Goal: Task Accomplishment & Management: Complete application form

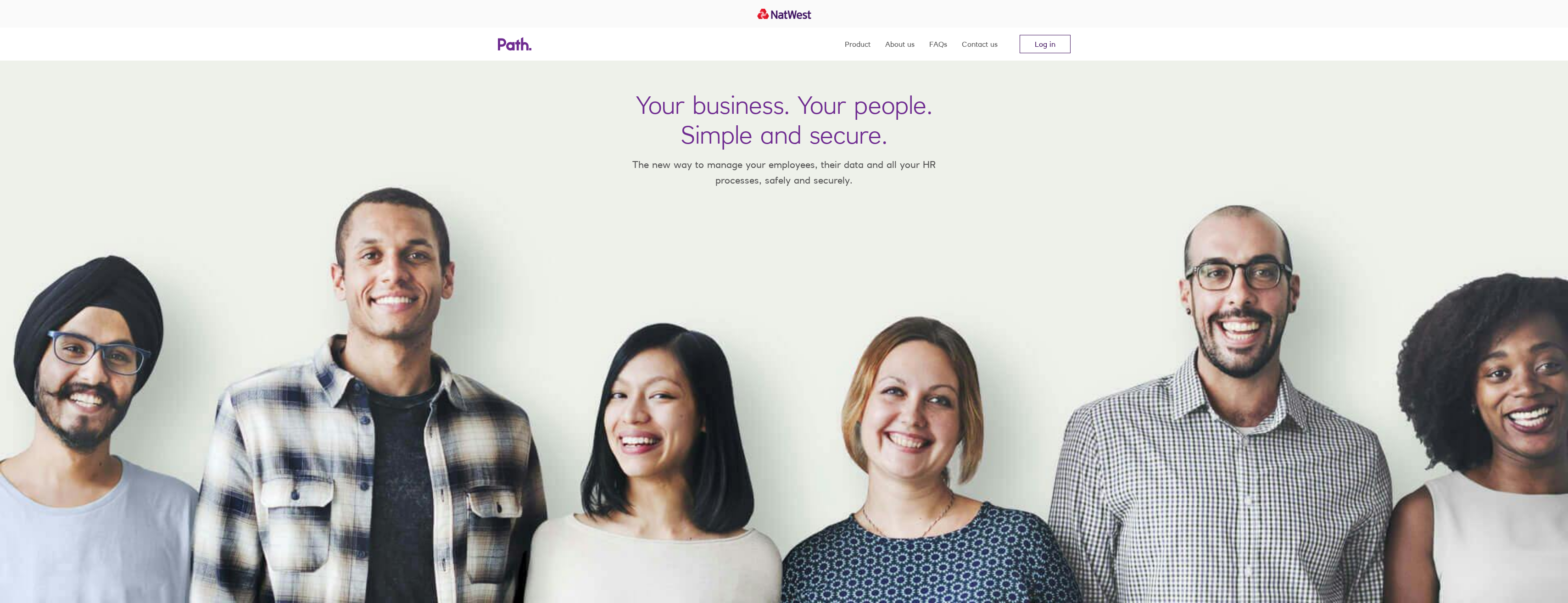
click at [1052, 43] on link "Log in" at bounding box center [1045, 44] width 51 height 18
click at [1043, 39] on link "Log in" at bounding box center [1045, 44] width 51 height 18
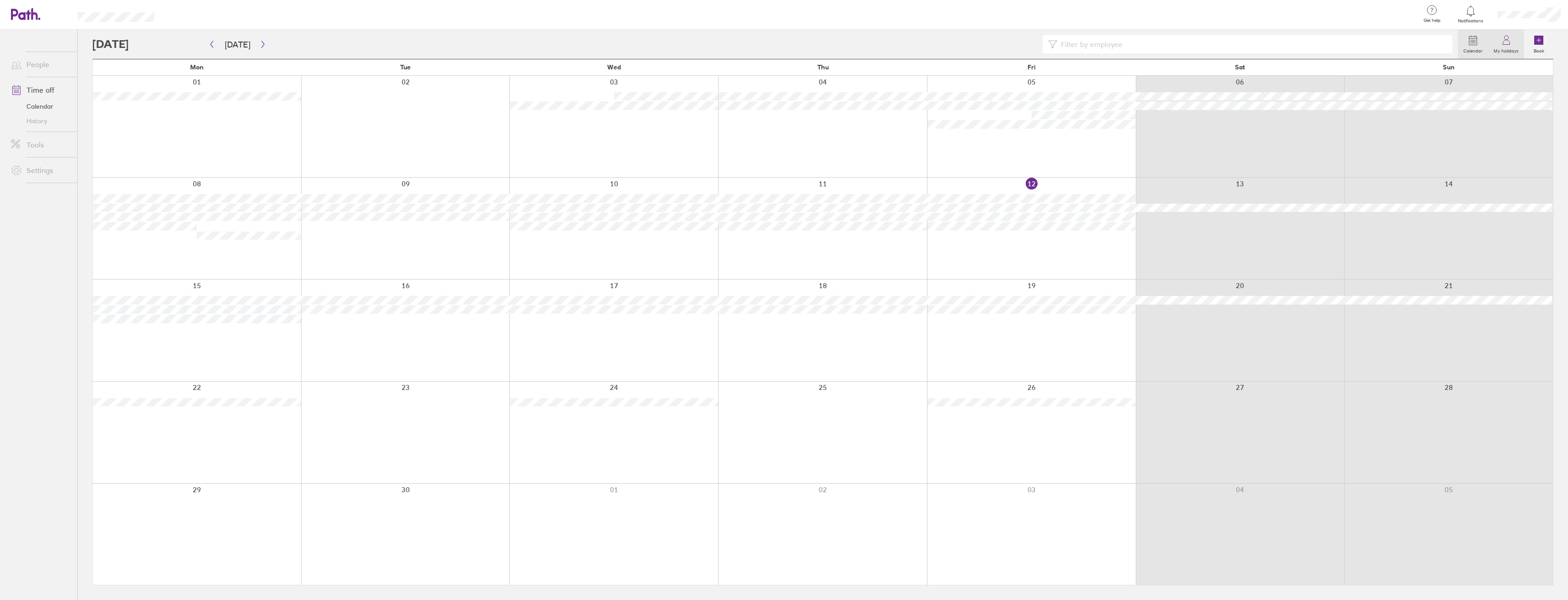
click at [1505, 51] on label "My holidays" at bounding box center [1506, 50] width 36 height 9
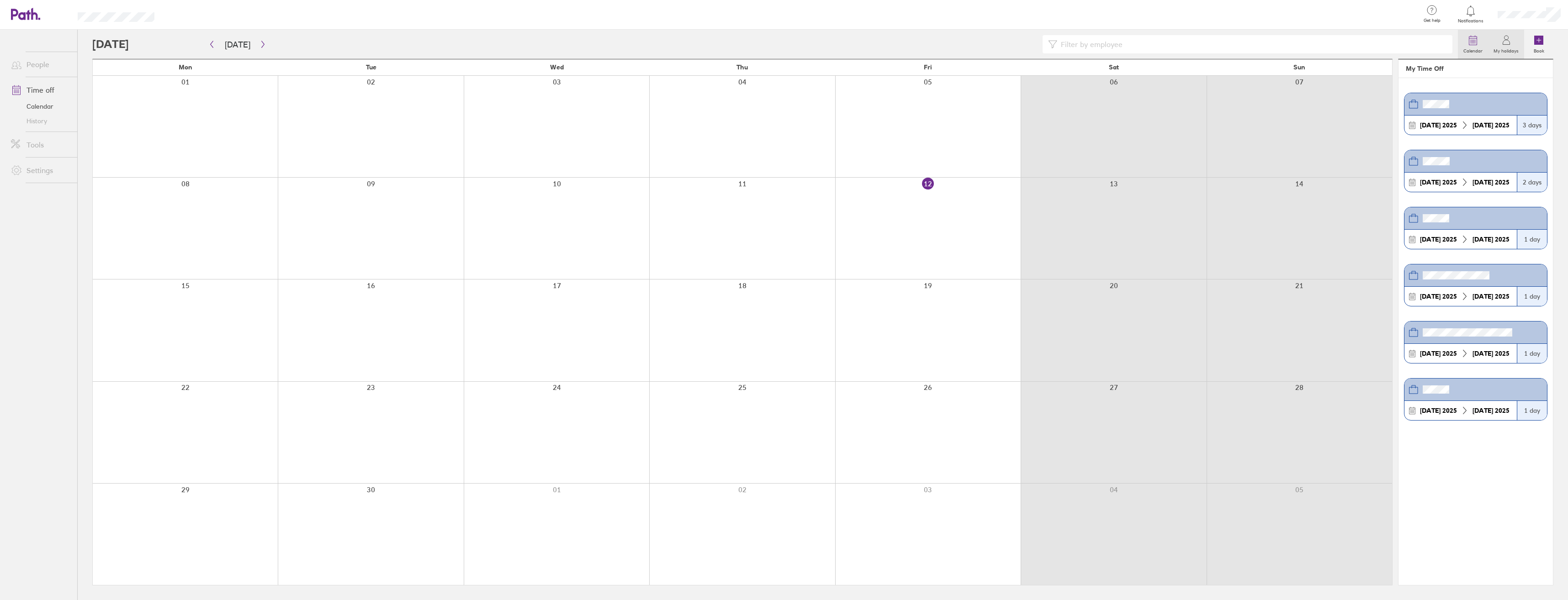
click at [1473, 49] on label "Calendar" at bounding box center [1473, 50] width 30 height 9
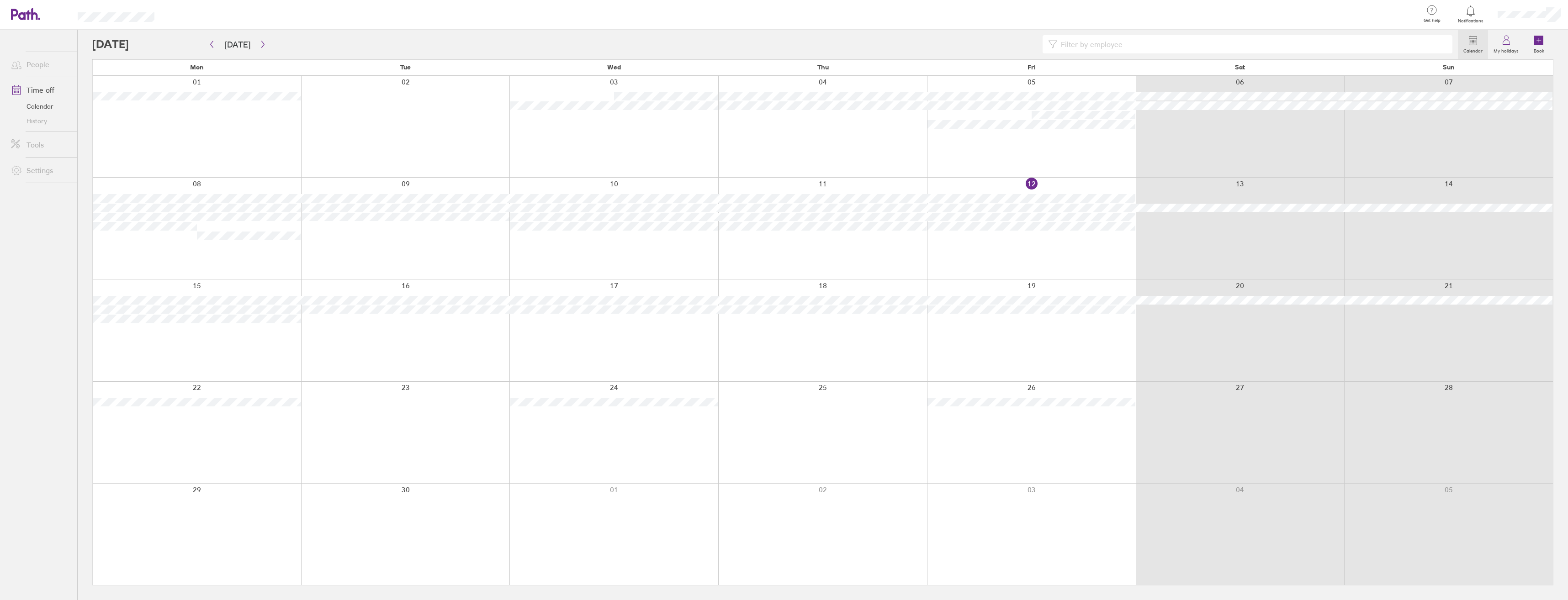
click at [21, 64] on icon at bounding box center [16, 65] width 11 height 11
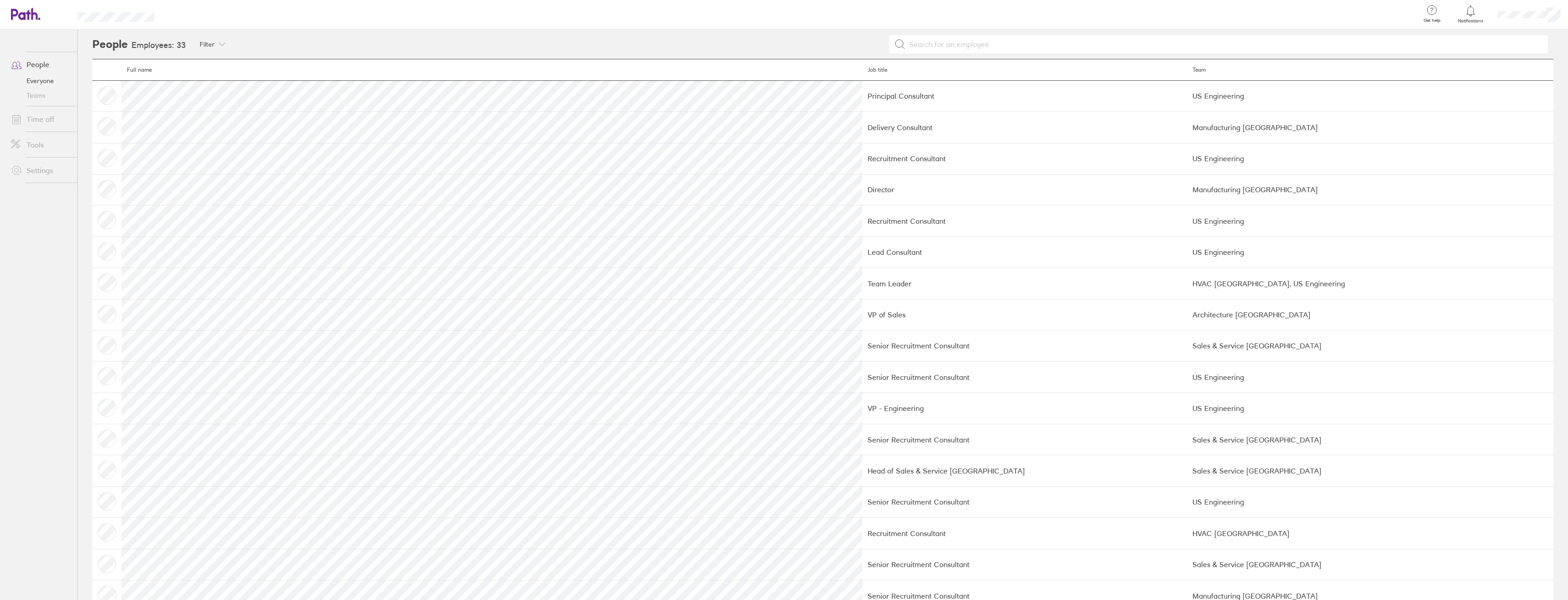
click at [40, 136] on link "Tools" at bounding box center [40, 145] width 74 height 18
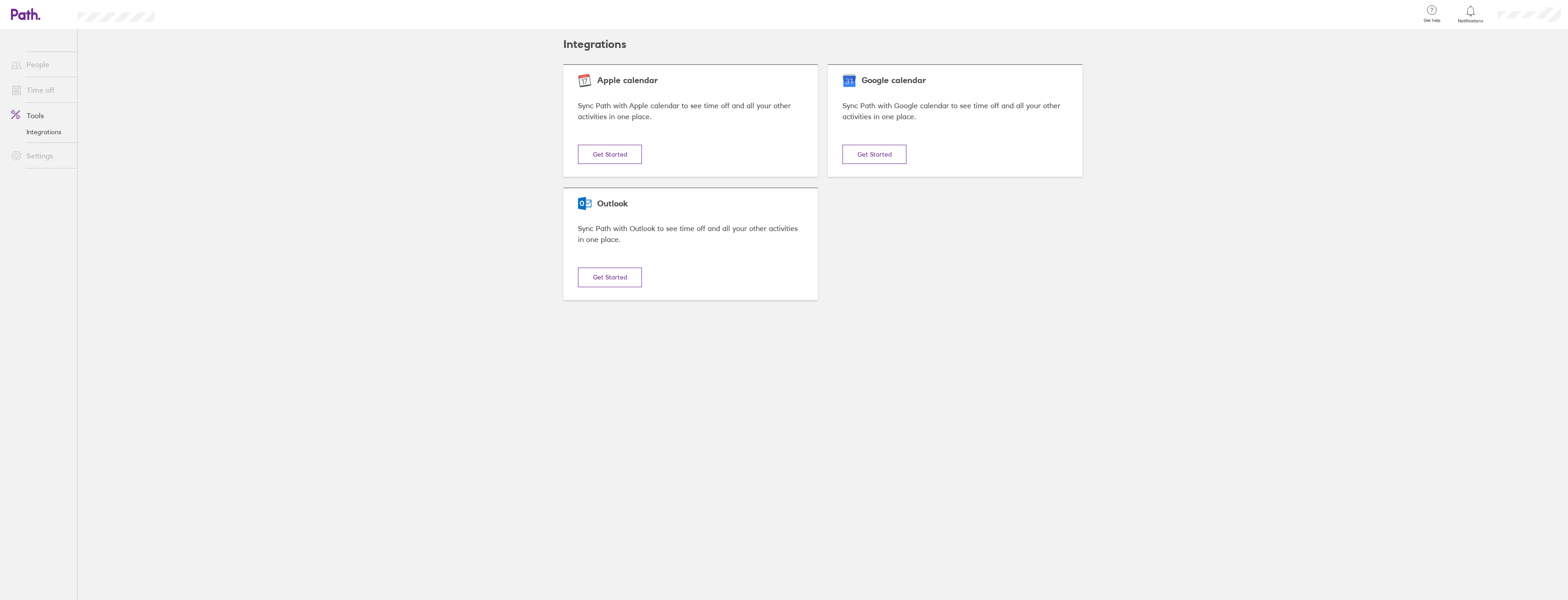
click at [1564, 13] on div at bounding box center [1529, 15] width 78 height 29
click at [1527, 38] on link "My profile" at bounding box center [1522, 41] width 91 height 23
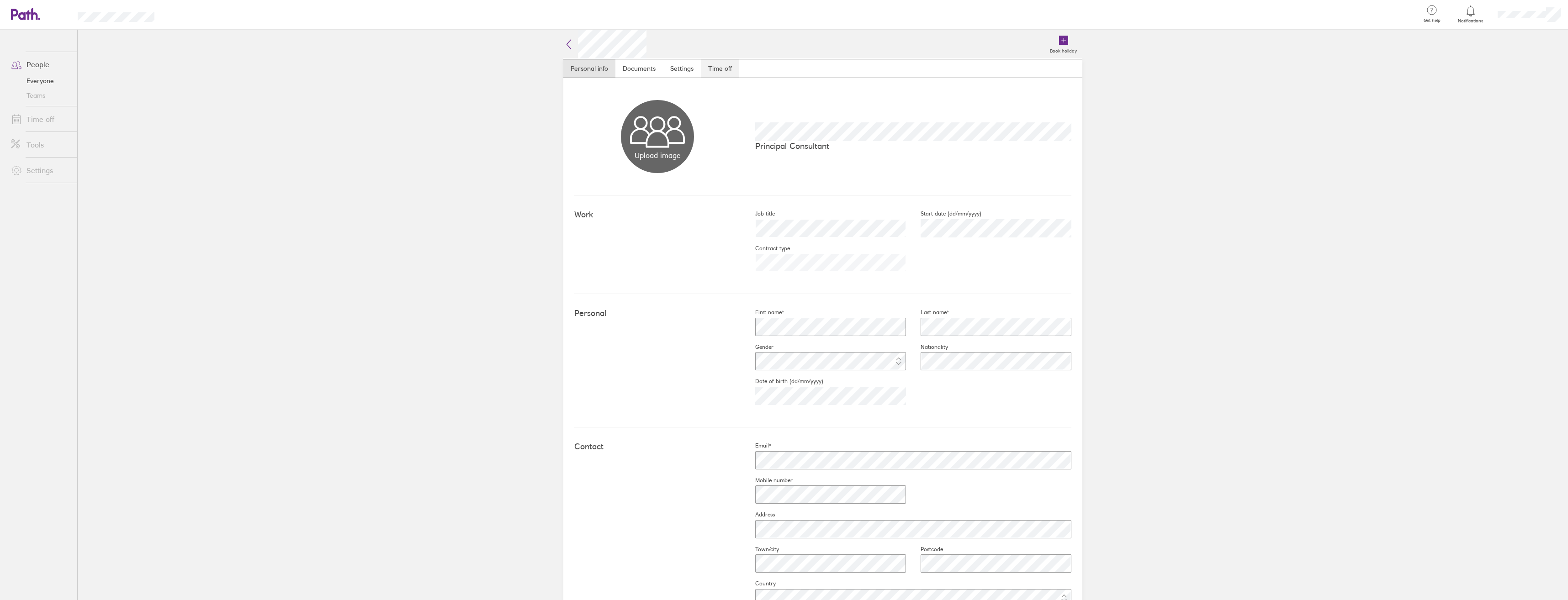
click at [710, 72] on link "Time off" at bounding box center [719, 69] width 38 height 18
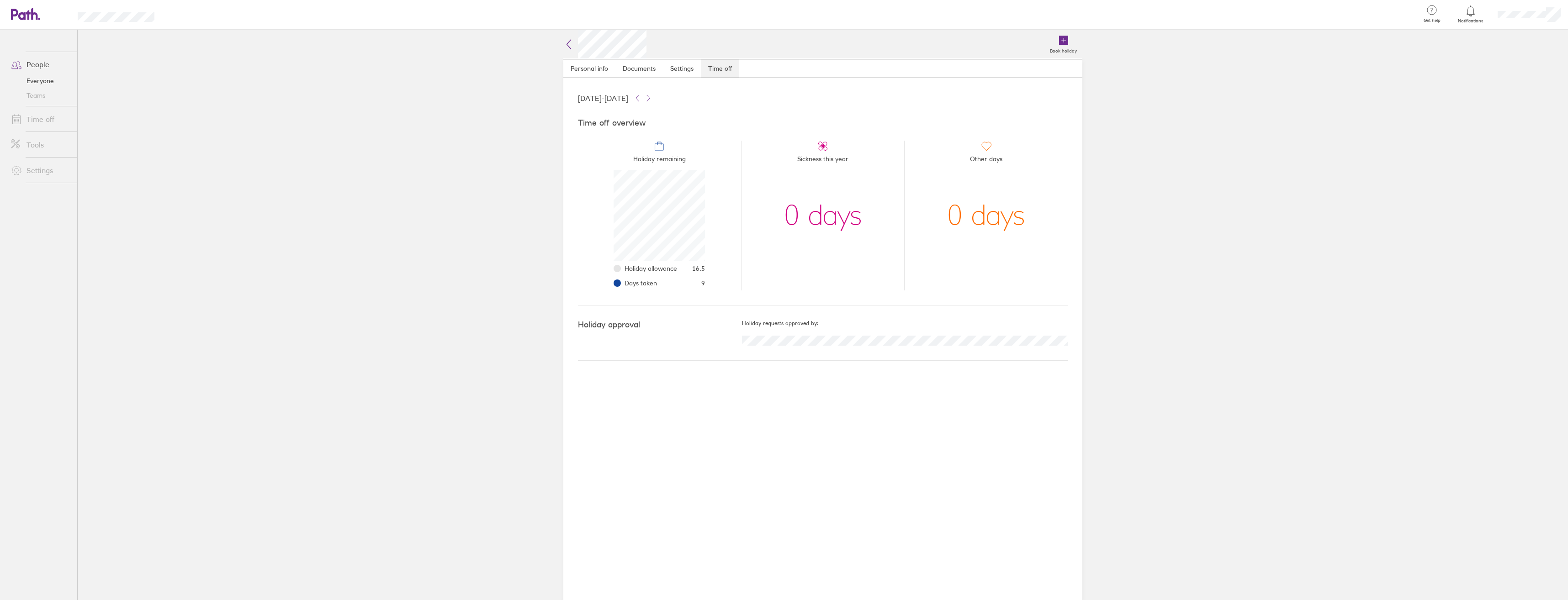
scroll to position [91, 91]
drag, startPoint x: 695, startPoint y: 270, endPoint x: 714, endPoint y: 270, distance: 19.0
click at [714, 270] on li "Holiday remaining Holiday allowance 16.5 Days taken 9" at bounding box center [659, 215] width 163 height 150
drag, startPoint x: 714, startPoint y: 270, endPoint x: 695, endPoint y: 279, distance: 21.0
click at [706, 281] on li "Holiday remaining Holiday allowance 16.5 Days taken 9" at bounding box center [659, 215] width 163 height 150
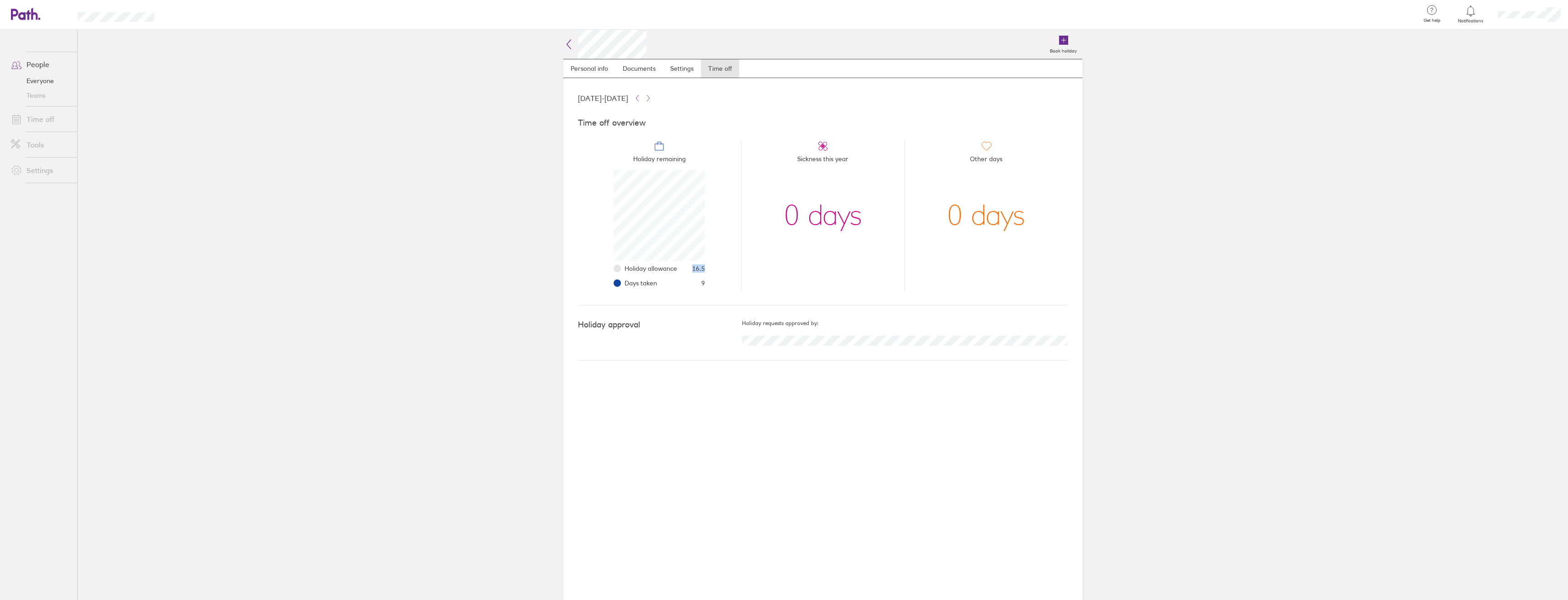
drag, startPoint x: 693, startPoint y: 268, endPoint x: 716, endPoint y: 267, distance: 23.0
click at [716, 267] on li "Holiday remaining Holiday allowance 16.5 Days taken 9" at bounding box center [659, 215] width 163 height 150
click at [569, 43] on icon at bounding box center [569, 44] width 11 height 11
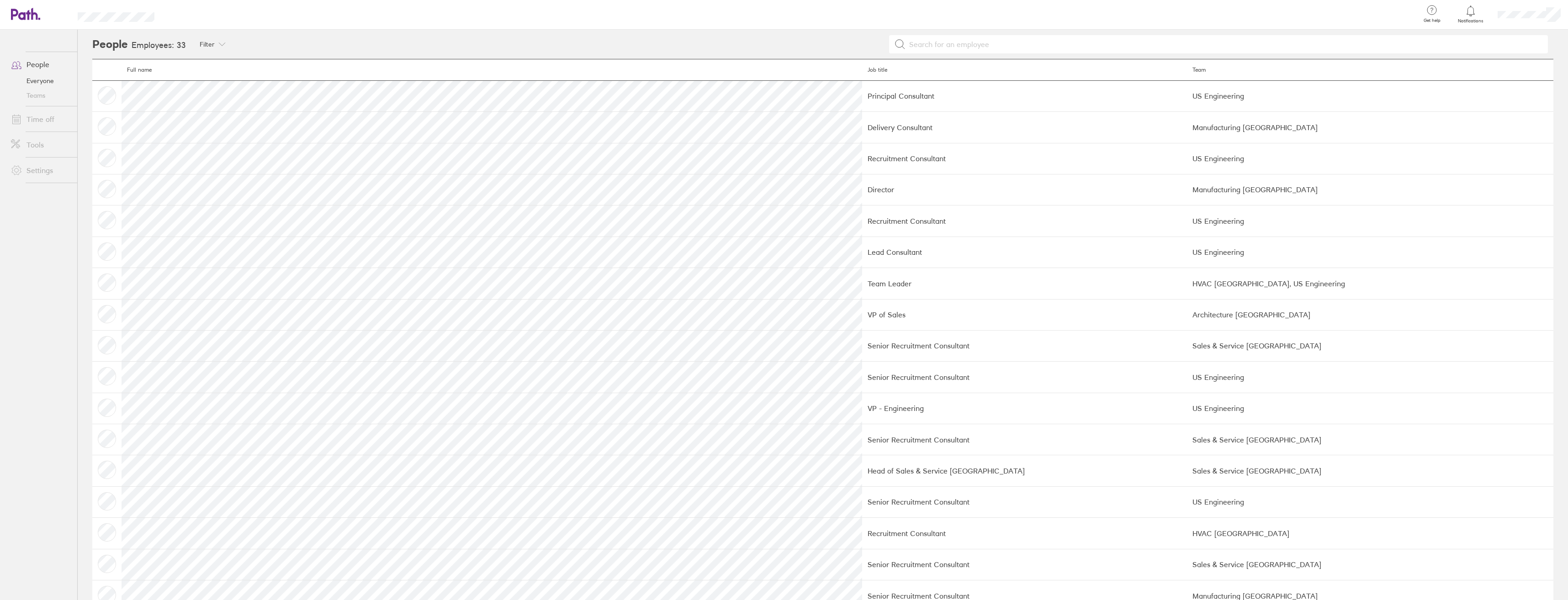
click at [44, 117] on link "Time off" at bounding box center [40, 119] width 74 height 18
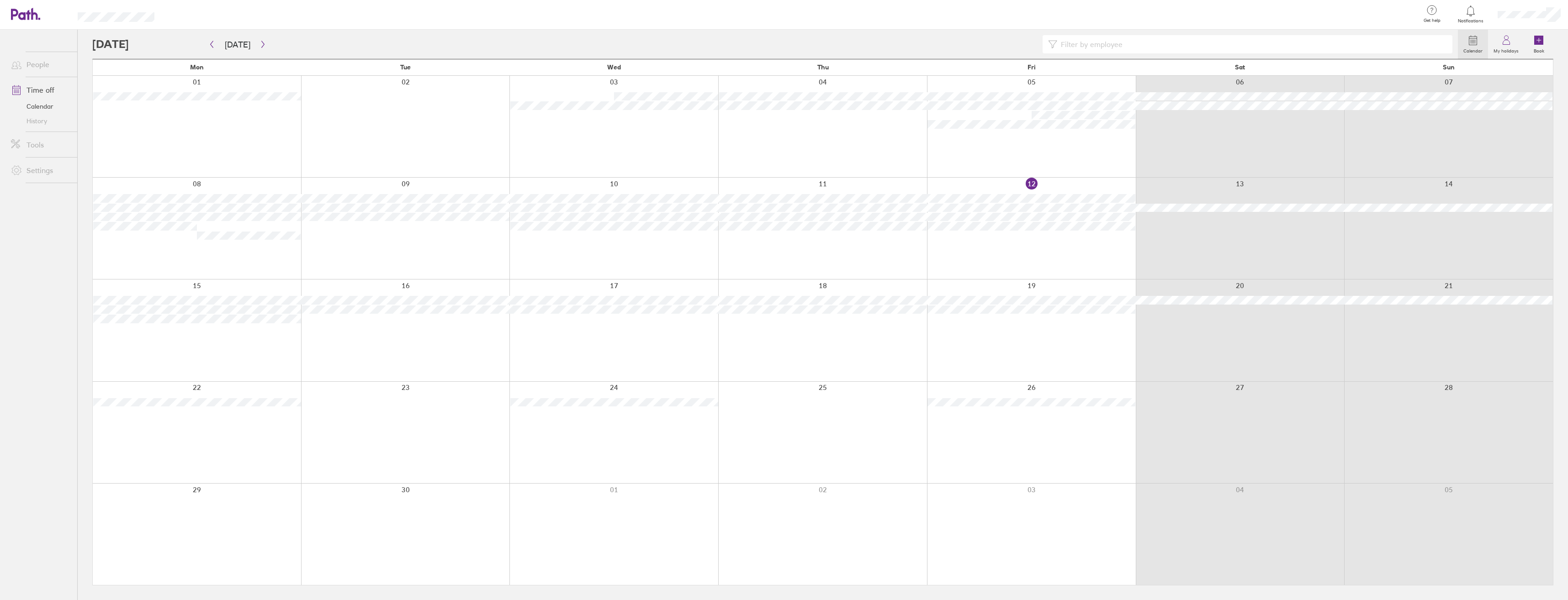
click at [161, 48] on div at bounding box center [775, 44] width 1365 height 18
click at [1479, 43] on icon at bounding box center [1473, 40] width 11 height 11
click at [259, 45] on icon "button" at bounding box center [262, 44] width 7 height 7
click at [41, 105] on link "Calendar" at bounding box center [40, 106] width 74 height 15
click at [259, 43] on icon "button" at bounding box center [262, 44] width 7 height 7
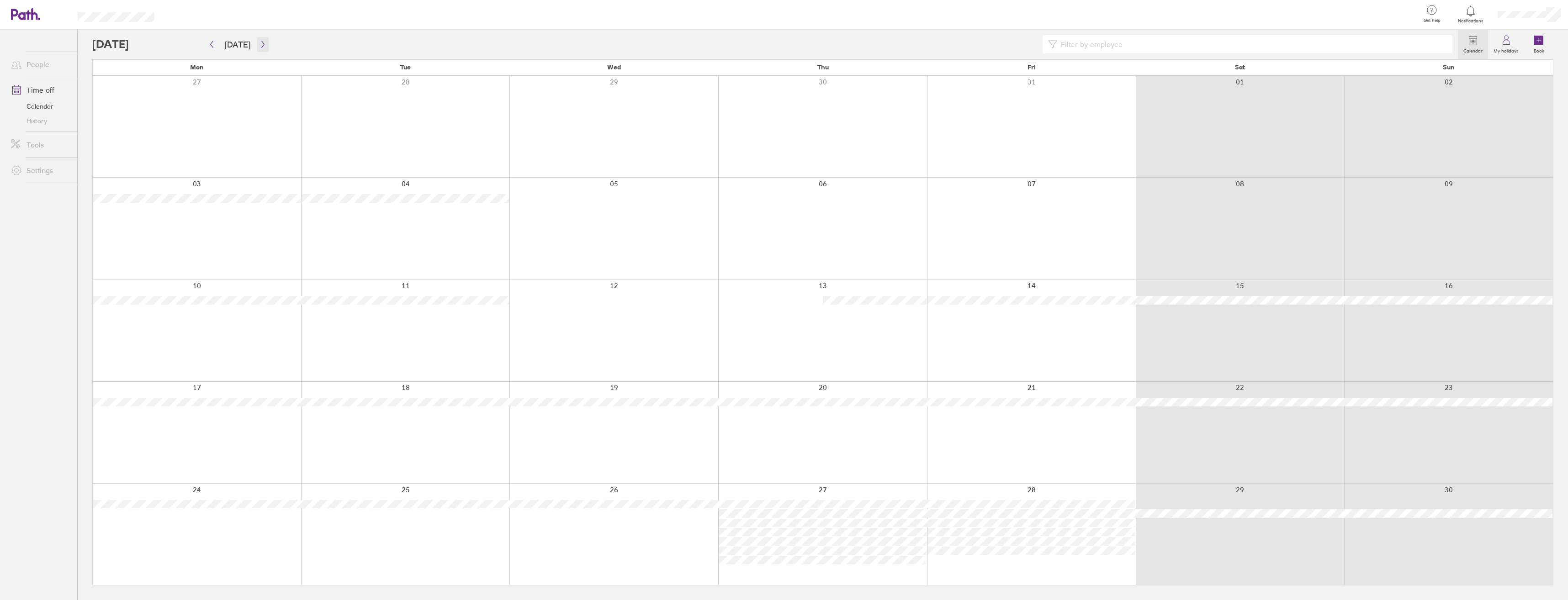
click at [257, 44] on button "button" at bounding box center [263, 44] width 12 height 15
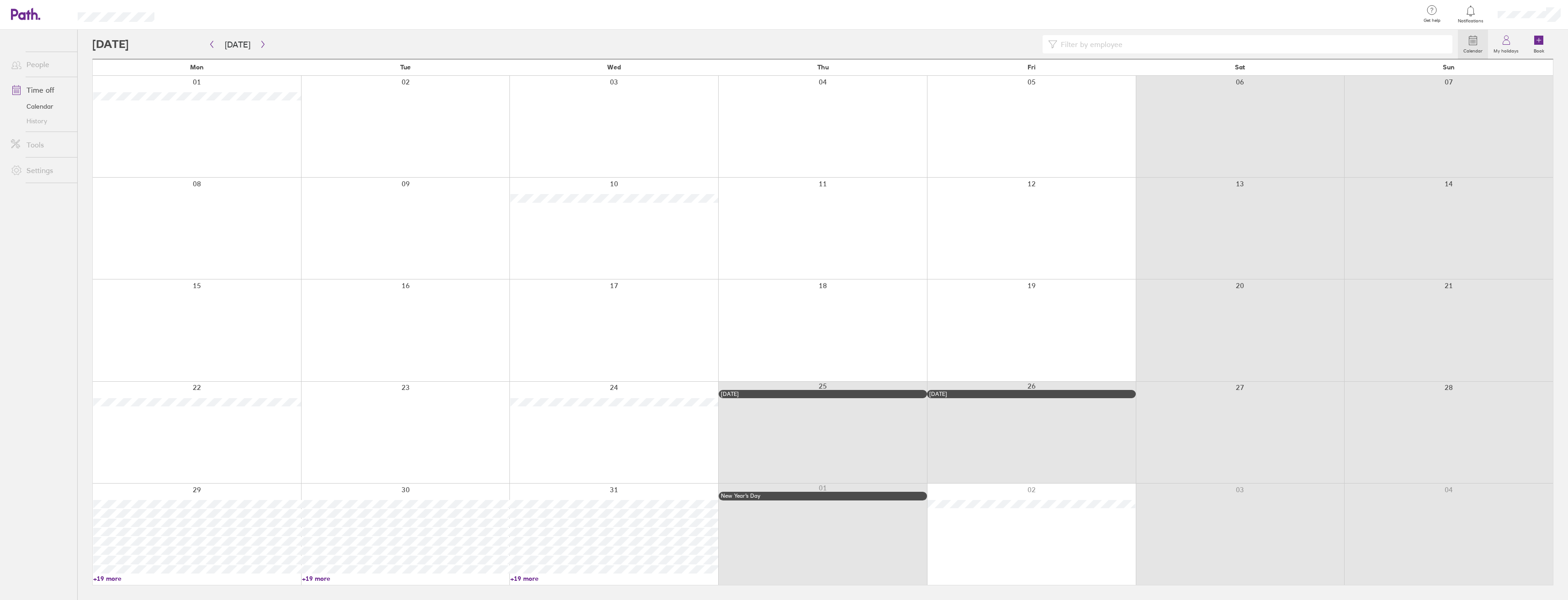
click at [893, 243] on div at bounding box center [822, 228] width 209 height 102
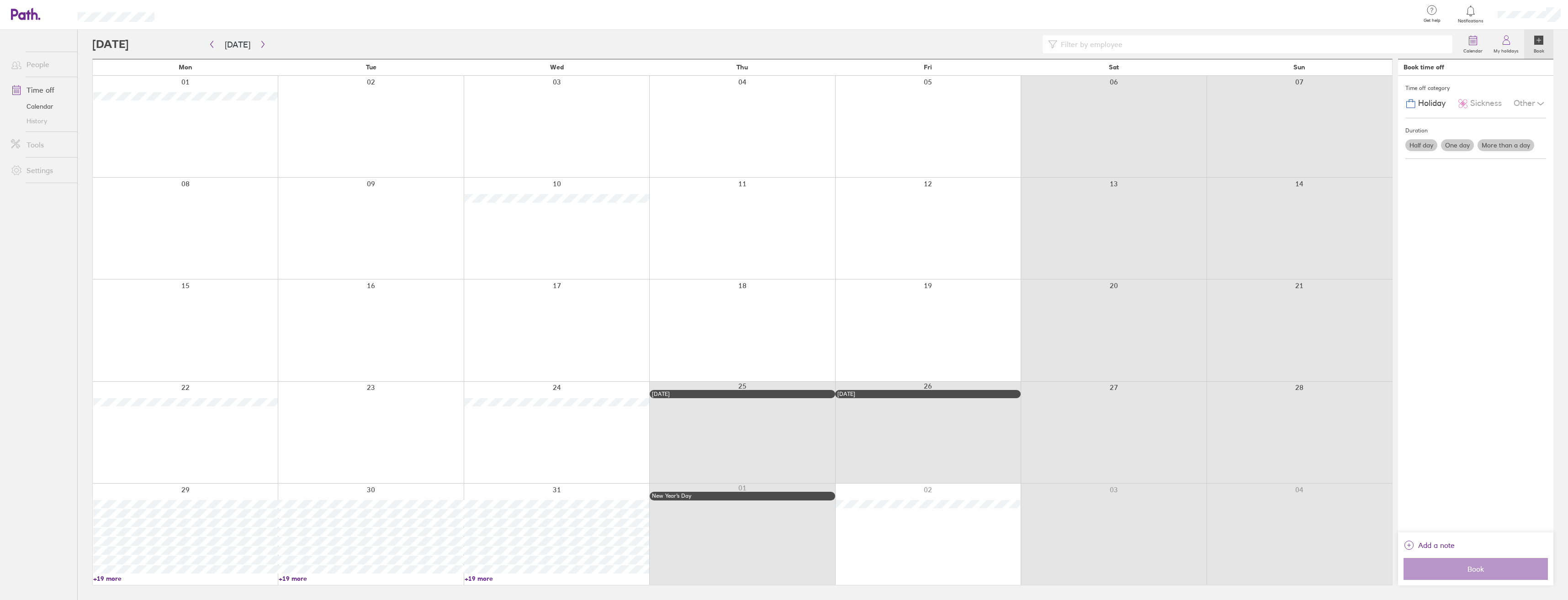
click at [1494, 146] on label "More than a day" at bounding box center [1505, 145] width 57 height 12
click at [0, 0] on input "More than a day" at bounding box center [0, 0] width 0 height 0
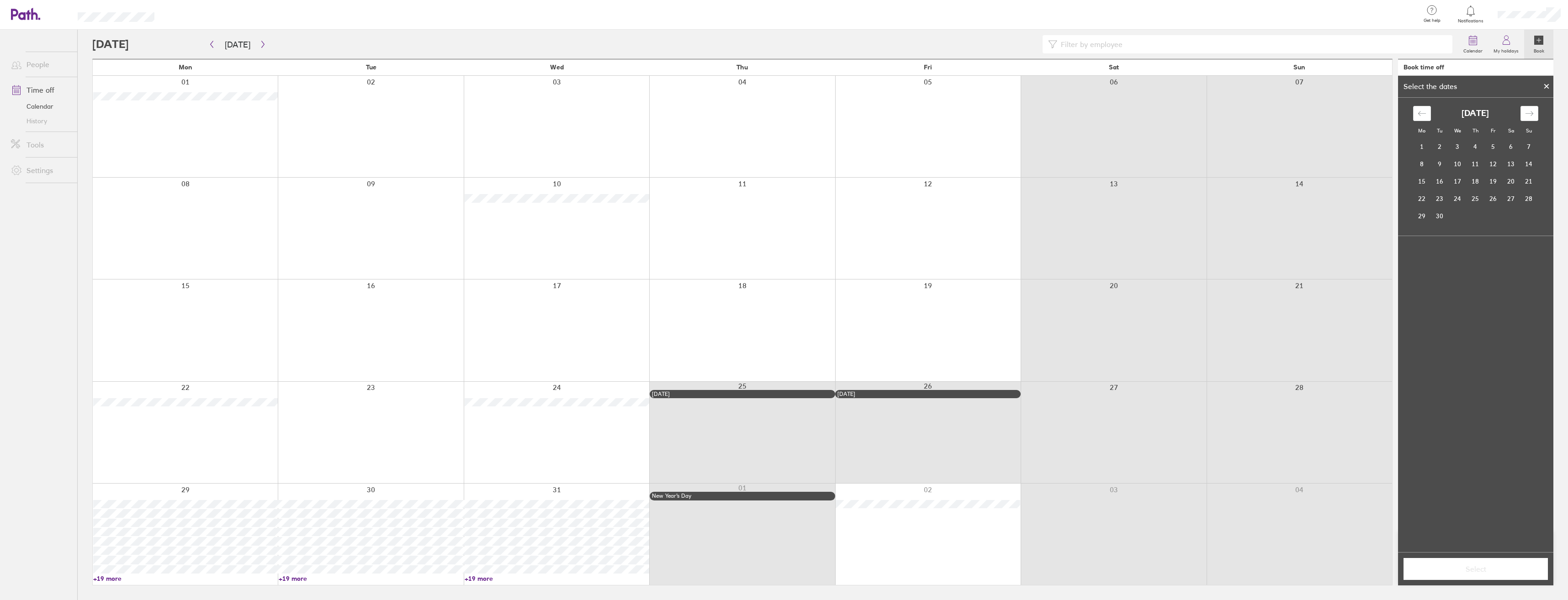
click at [767, 231] on div at bounding box center [742, 228] width 186 height 102
click at [911, 224] on div at bounding box center [928, 228] width 186 height 102
click at [1474, 166] on td "11" at bounding box center [1475, 164] width 18 height 18
click at [1488, 163] on td "12" at bounding box center [1493, 164] width 18 height 18
click at [1480, 166] on td "11" at bounding box center [1475, 164] width 18 height 18
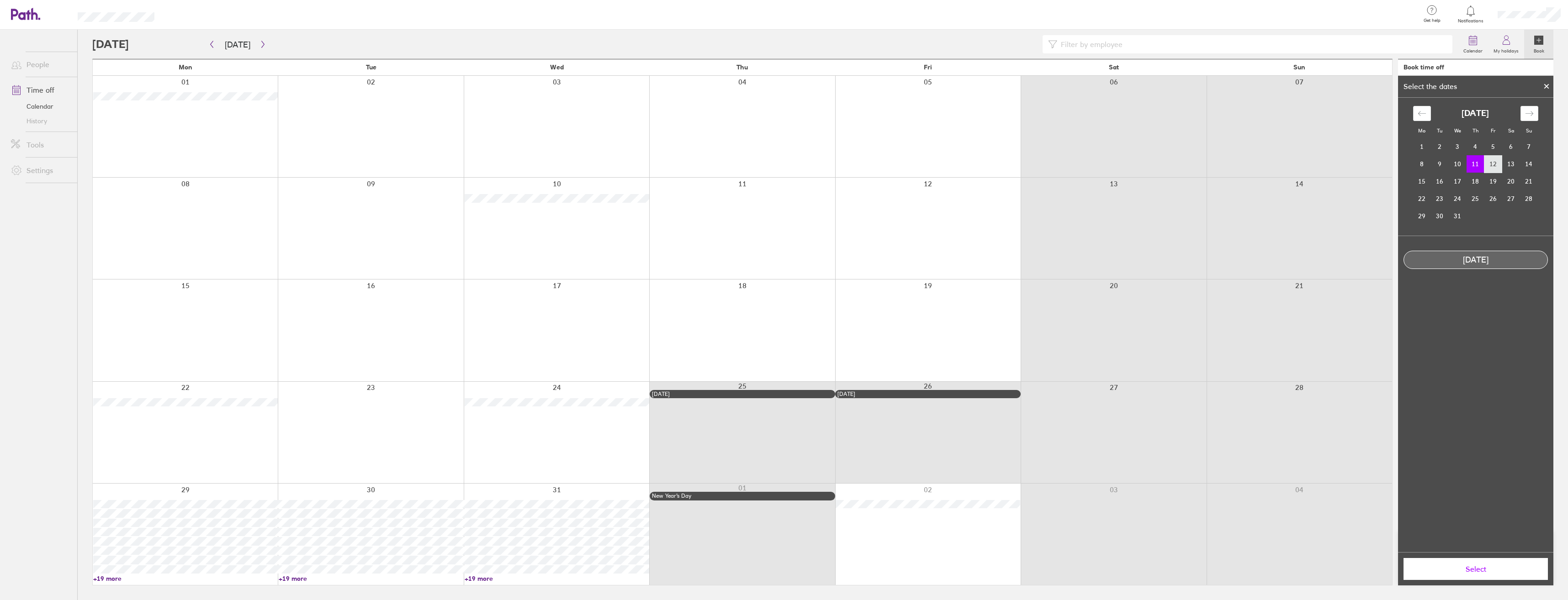
click at [1493, 163] on td "12" at bounding box center [1493, 164] width 18 height 18
click at [1479, 163] on td "11" at bounding box center [1475, 164] width 18 height 18
click at [1479, 267] on div "[DATE]" at bounding box center [1475, 260] width 144 height 18
click at [1478, 576] on button "Select" at bounding box center [1475, 569] width 144 height 22
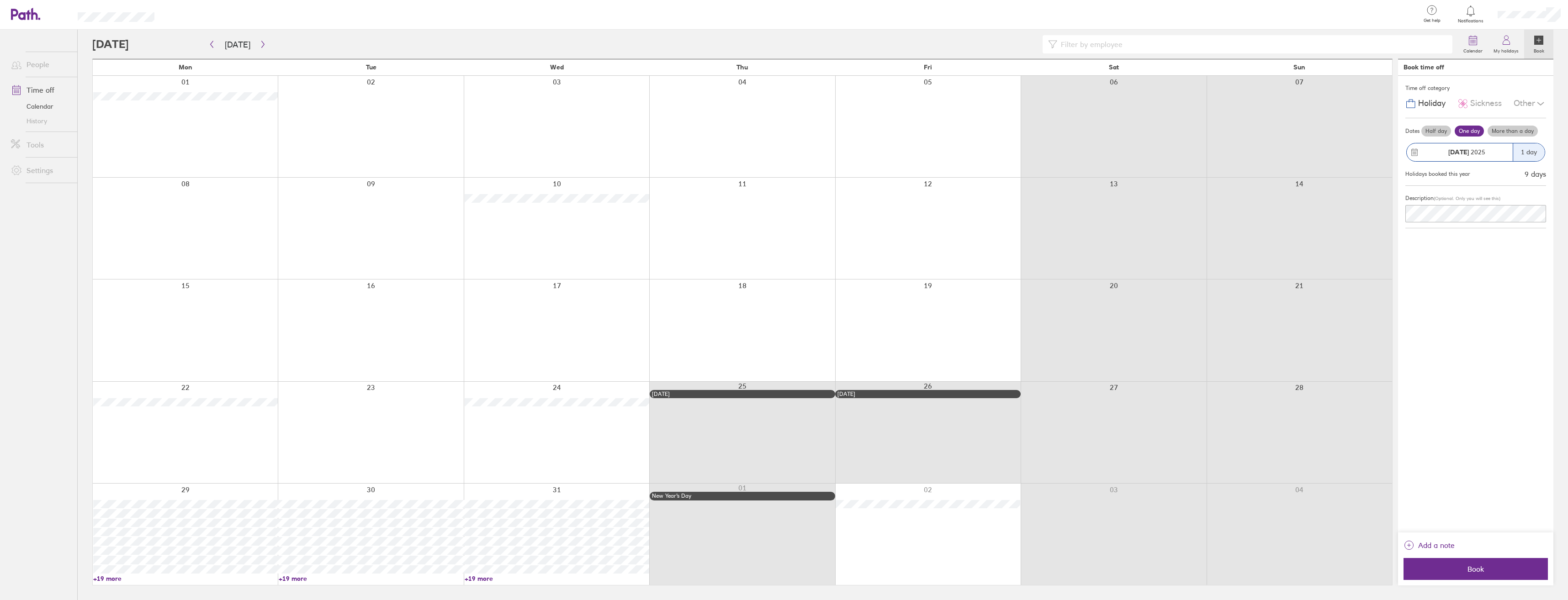
click at [1512, 132] on label "More than a day" at bounding box center [1513, 131] width 51 height 11
click at [0, 0] on input "More than a day" at bounding box center [0, 0] width 0 height 0
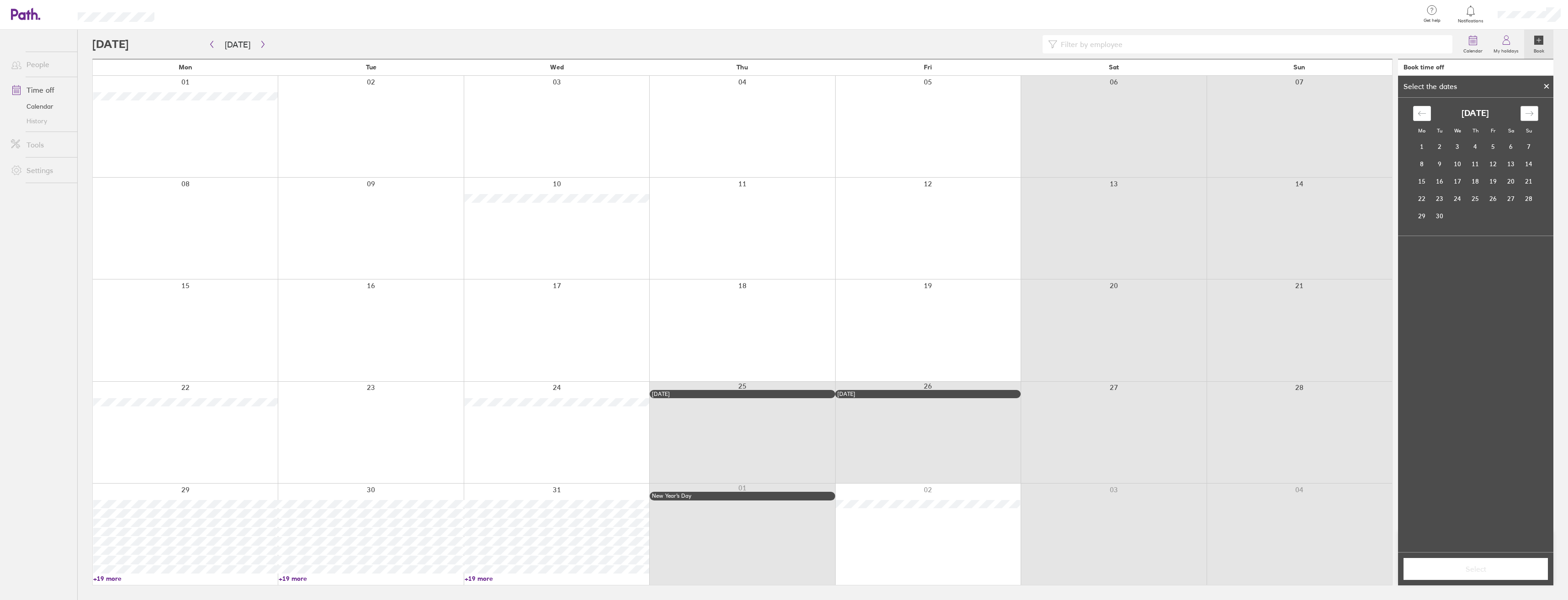
click at [1526, 111] on icon "Move forward to switch to the next month." at bounding box center [1529, 113] width 9 height 9
click at [1430, 113] on div "Move backward to switch to the previous month." at bounding box center [1422, 113] width 18 height 15
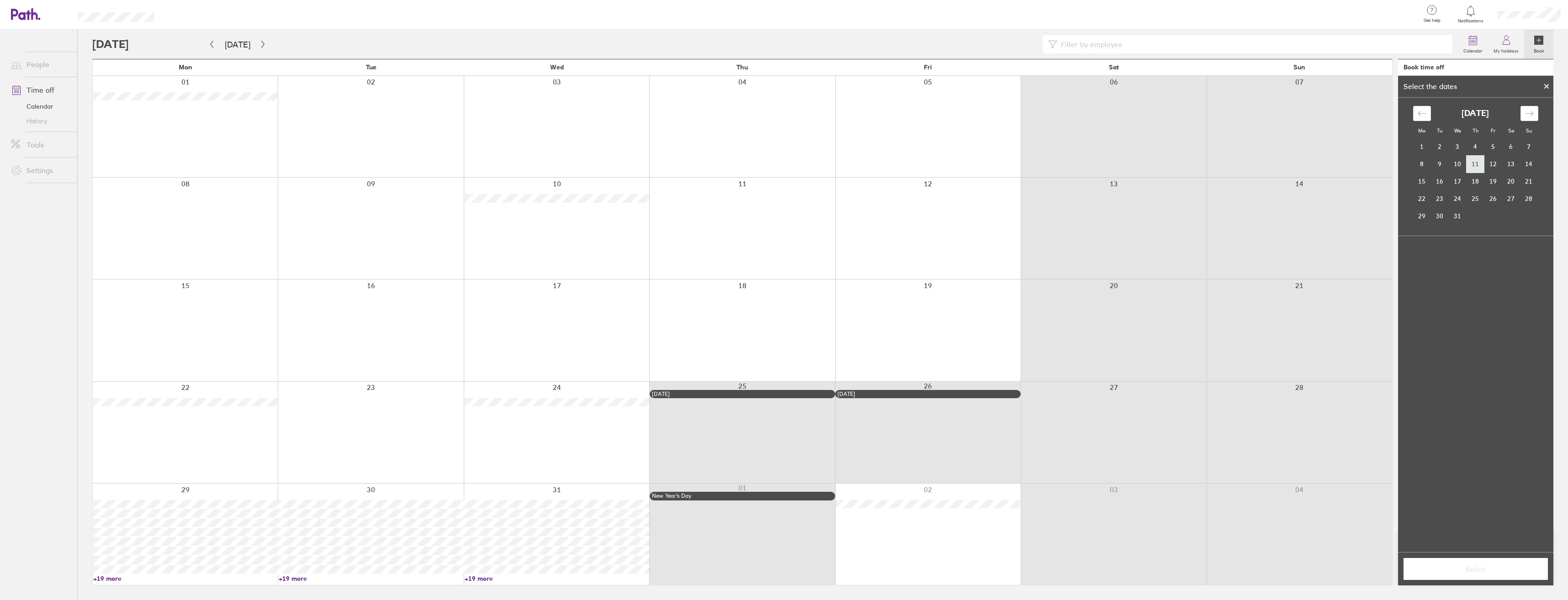
click at [1472, 166] on td "11" at bounding box center [1475, 164] width 18 height 18
click at [1486, 164] on td "12" at bounding box center [1493, 164] width 18 height 18
click at [1501, 570] on span "Select" at bounding box center [1475, 569] width 131 height 9
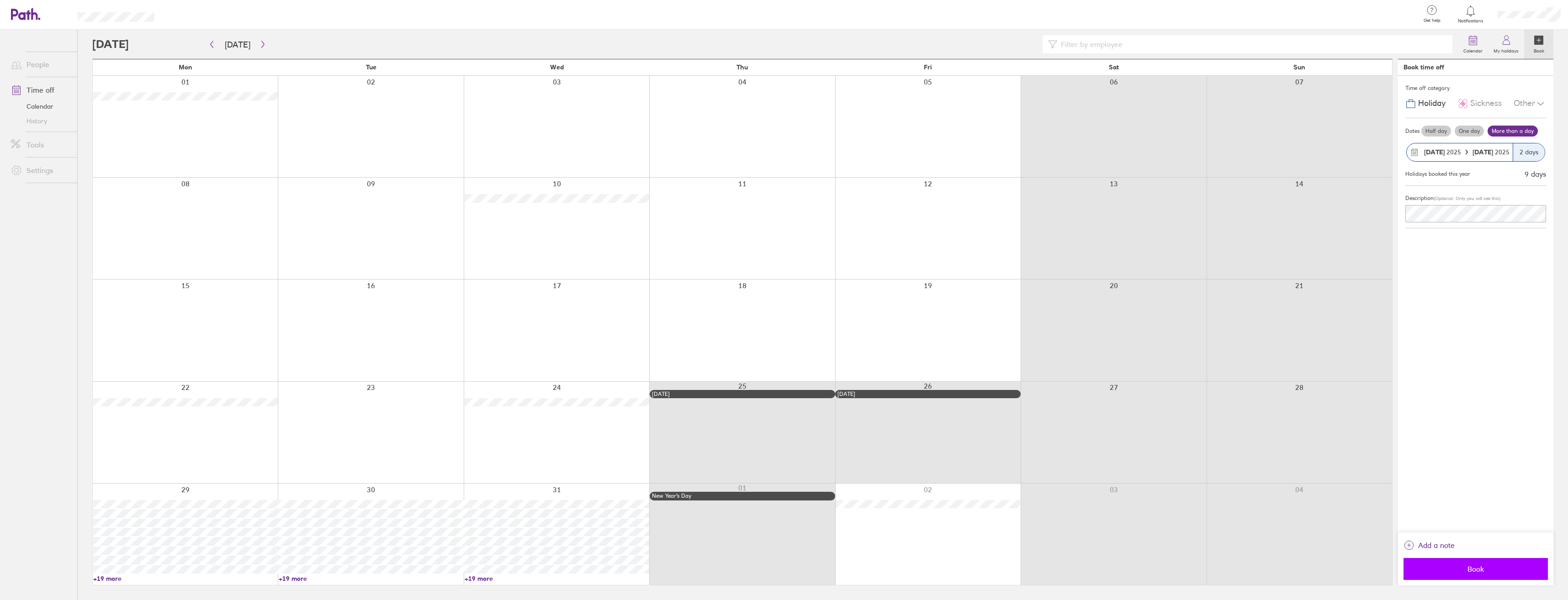
click at [1466, 562] on button "Book" at bounding box center [1475, 569] width 144 height 22
